Goal: Navigation & Orientation: Find specific page/section

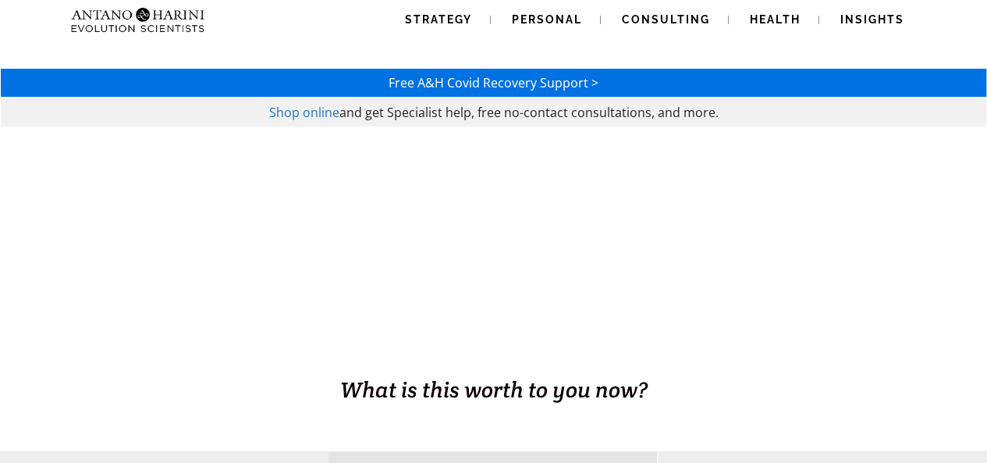
click at [449, 13] on span "Strategy" at bounding box center [438, 19] width 67 height 12
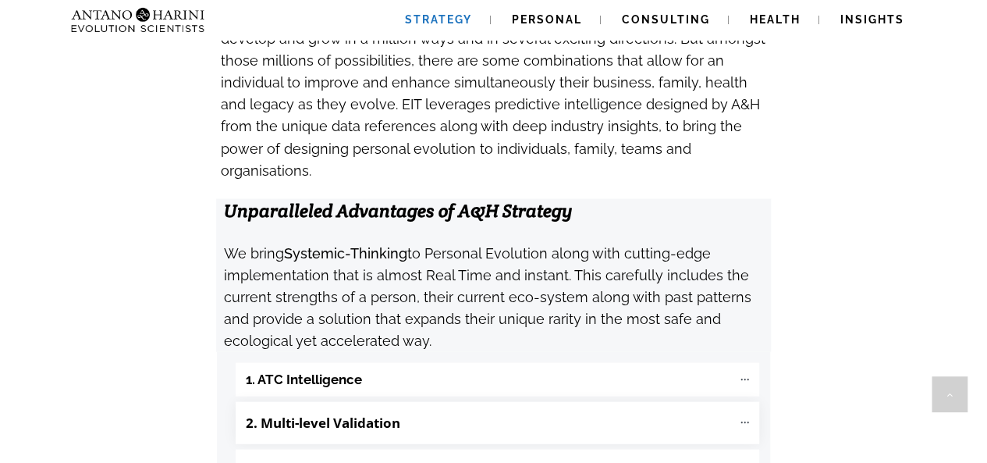
scroll to position [1544, 0]
click at [173, 24] on img at bounding box center [138, 20] width 147 height 40
